Goal: Task Accomplishment & Management: Manage account settings

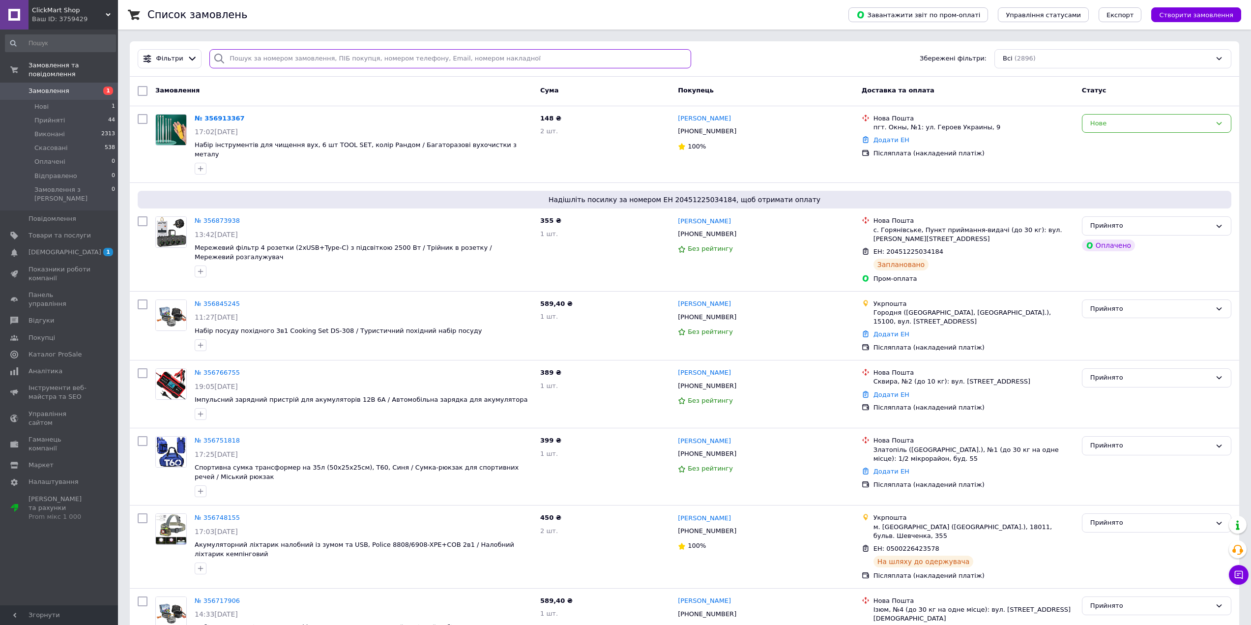
click at [251, 49] on input "search" at bounding box center [450, 58] width 482 height 19
paste input "356717906"
type input "356717906"
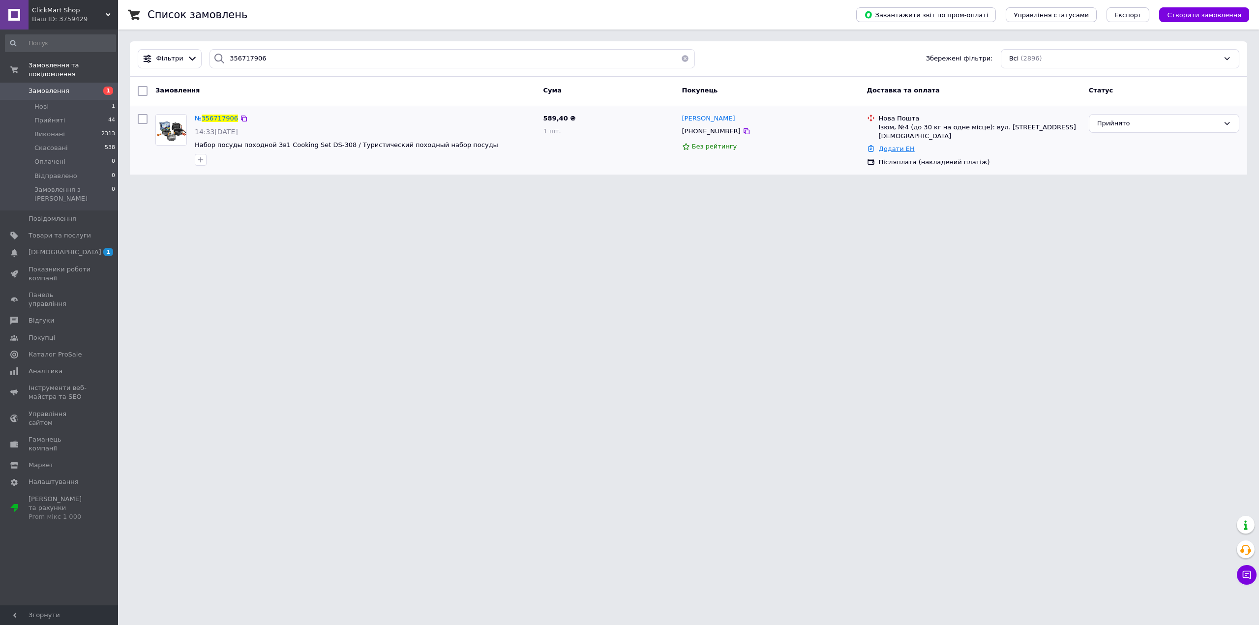
click at [897, 145] on link "Додати ЕН" at bounding box center [897, 148] width 36 height 7
click at [886, 175] on input "Добавить ЕН" at bounding box center [835, 180] width 132 height 20
paste input "20451225365090"
type input "20451225365090"
click at [885, 203] on button "Додати" at bounding box center [869, 207] width 64 height 20
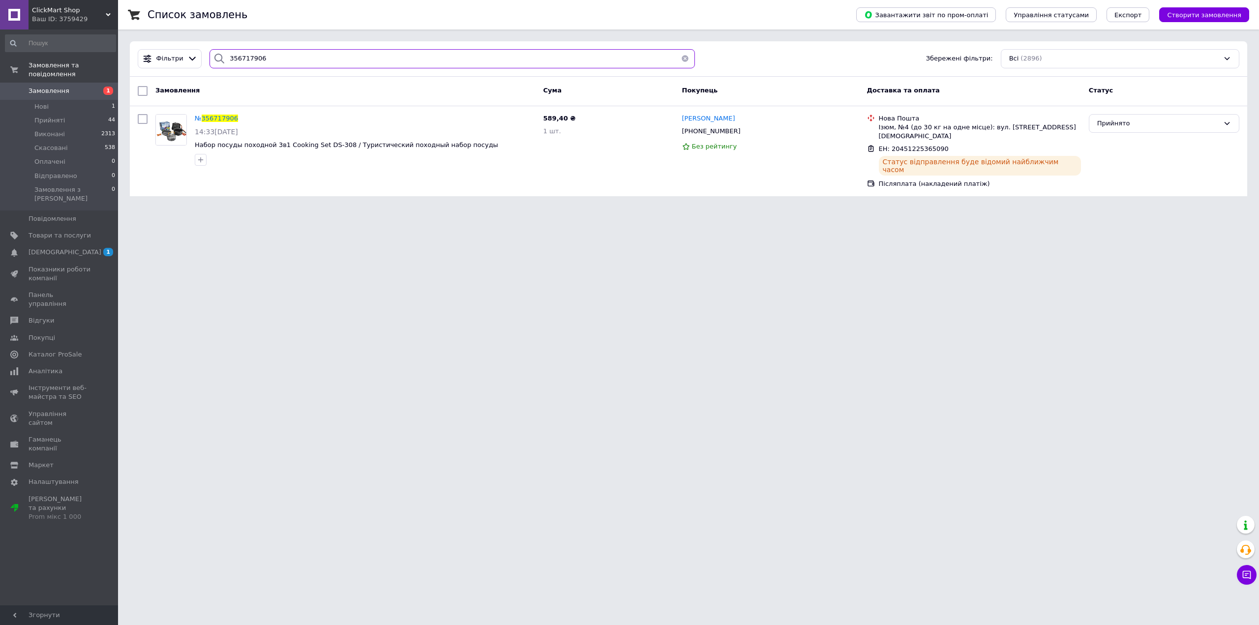
drag, startPoint x: 306, startPoint y: 63, endPoint x: 127, endPoint y: 62, distance: 179.0
click at [131, 62] on div "Фільтри 356717906 Збережені фільтри: Всі (2896)" at bounding box center [688, 58] width 1117 height 35
paste input "845245"
type input "356845245"
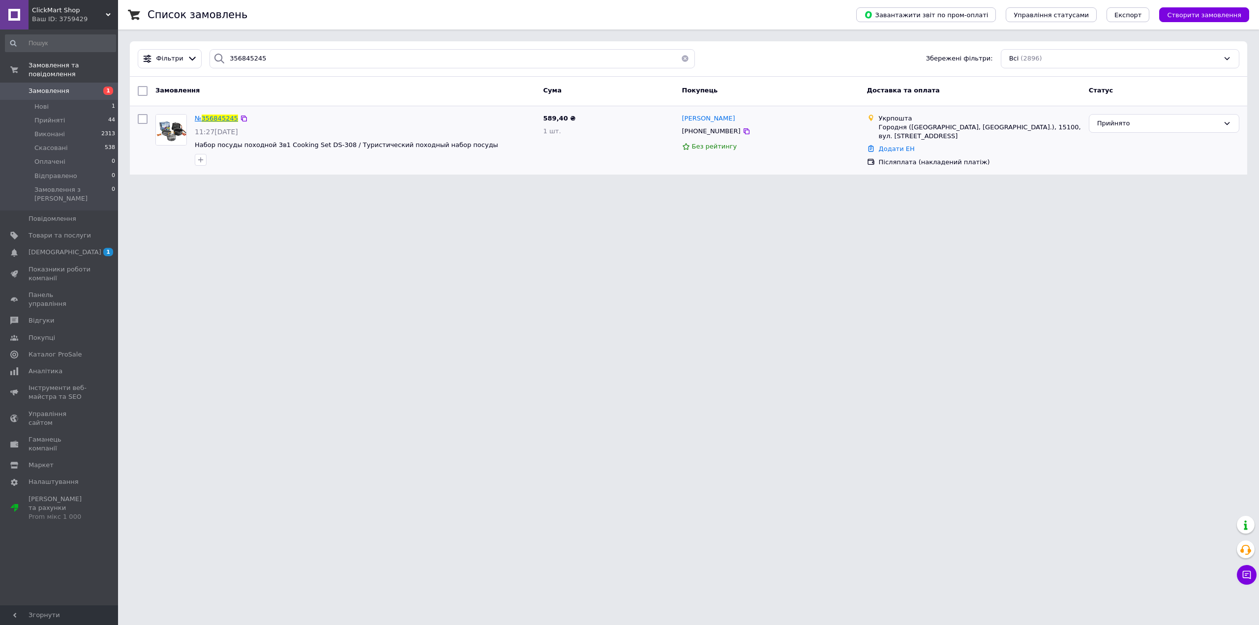
click at [216, 118] on span "356845245" at bounding box center [220, 118] width 36 height 7
